Goal: Browse casually: Explore the website without a specific task or goal

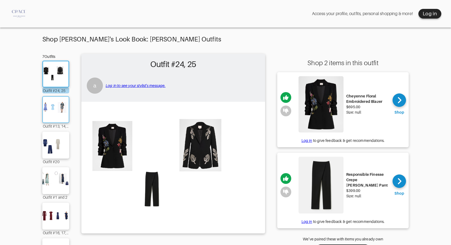
click at [56, 111] on img at bounding box center [55, 109] width 29 height 20
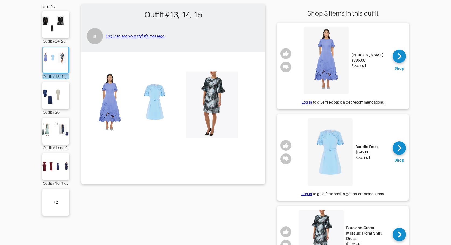
scroll to position [54, 0]
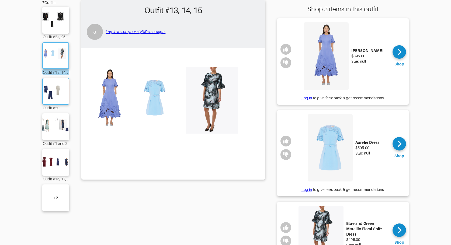
click at [55, 92] on img at bounding box center [55, 91] width 29 height 20
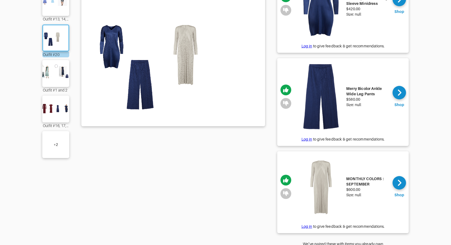
scroll to position [108, 0]
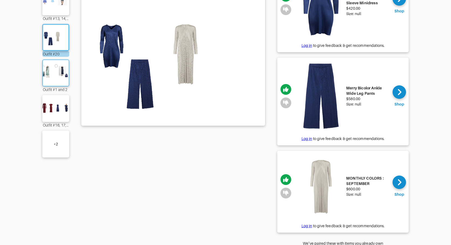
click at [54, 77] on img at bounding box center [55, 73] width 29 height 20
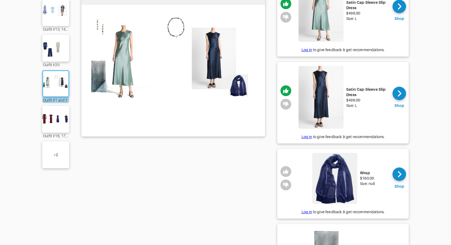
scroll to position [81, 0]
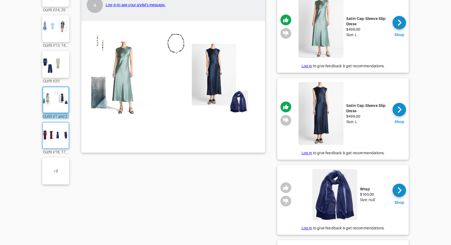
click at [58, 138] on img at bounding box center [55, 135] width 29 height 20
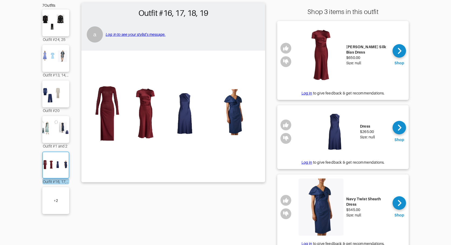
scroll to position [81, 0]
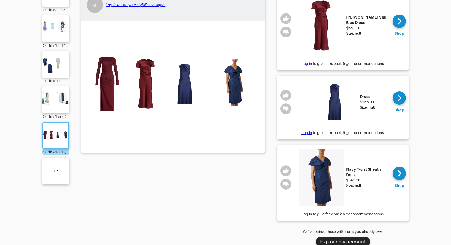
click at [55, 172] on div "+ 2" at bounding box center [56, 170] width 4 height 5
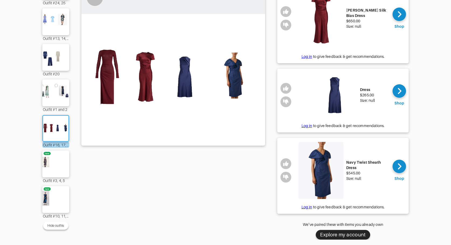
scroll to position [92, 0]
click at [54, 154] on img at bounding box center [55, 164] width 29 height 20
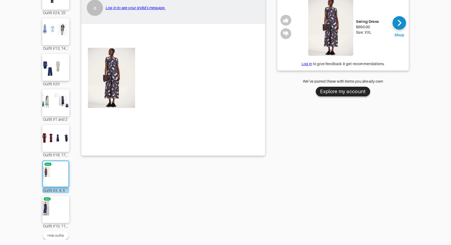
scroll to position [82, 0]
click at [178, 111] on img at bounding box center [173, 90] width 178 height 126
click at [55, 206] on img at bounding box center [55, 209] width 29 height 20
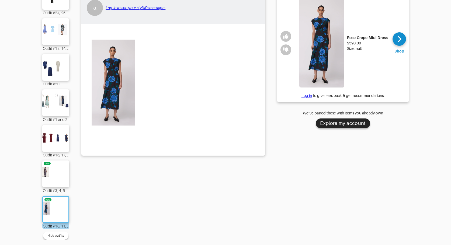
click at [151, 221] on div "Outfit #10, 11, 12 a Log in to see your stylist's message." at bounding box center [173, 108] width 184 height 264
